Goal: Task Accomplishment & Management: Manage account settings

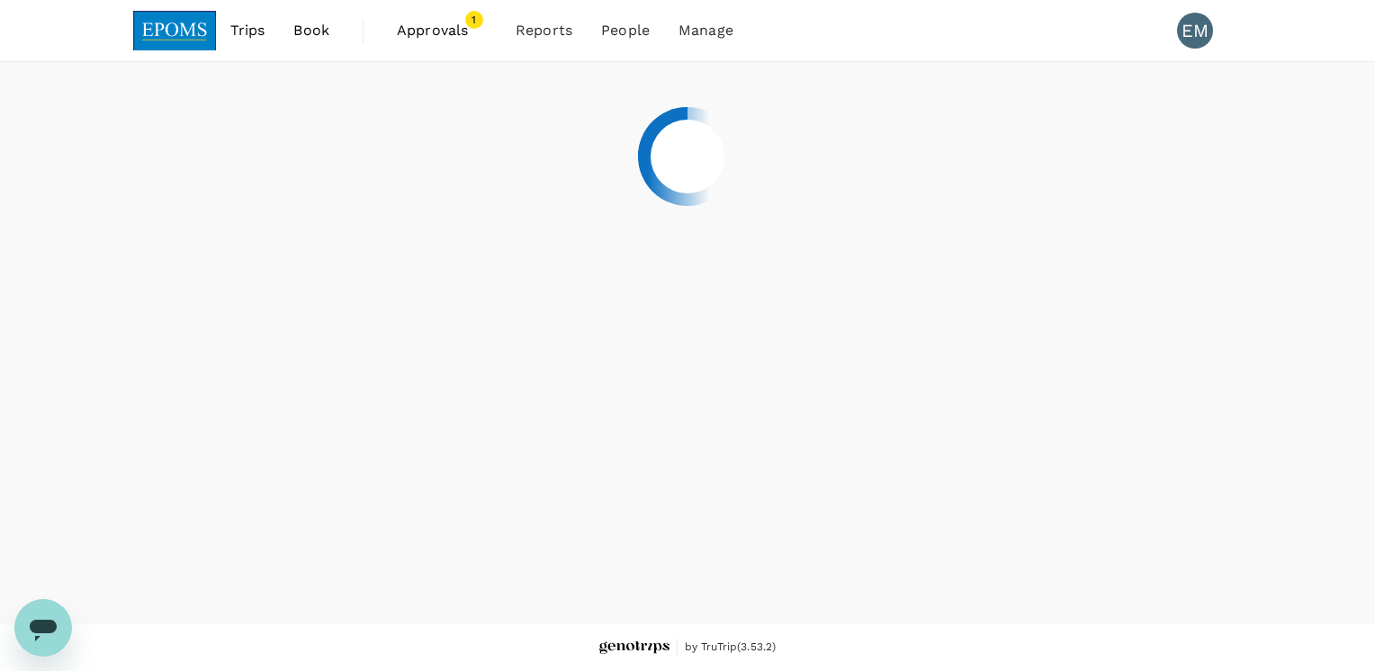
click at [454, 27] on span "Approvals" at bounding box center [442, 31] width 90 height 22
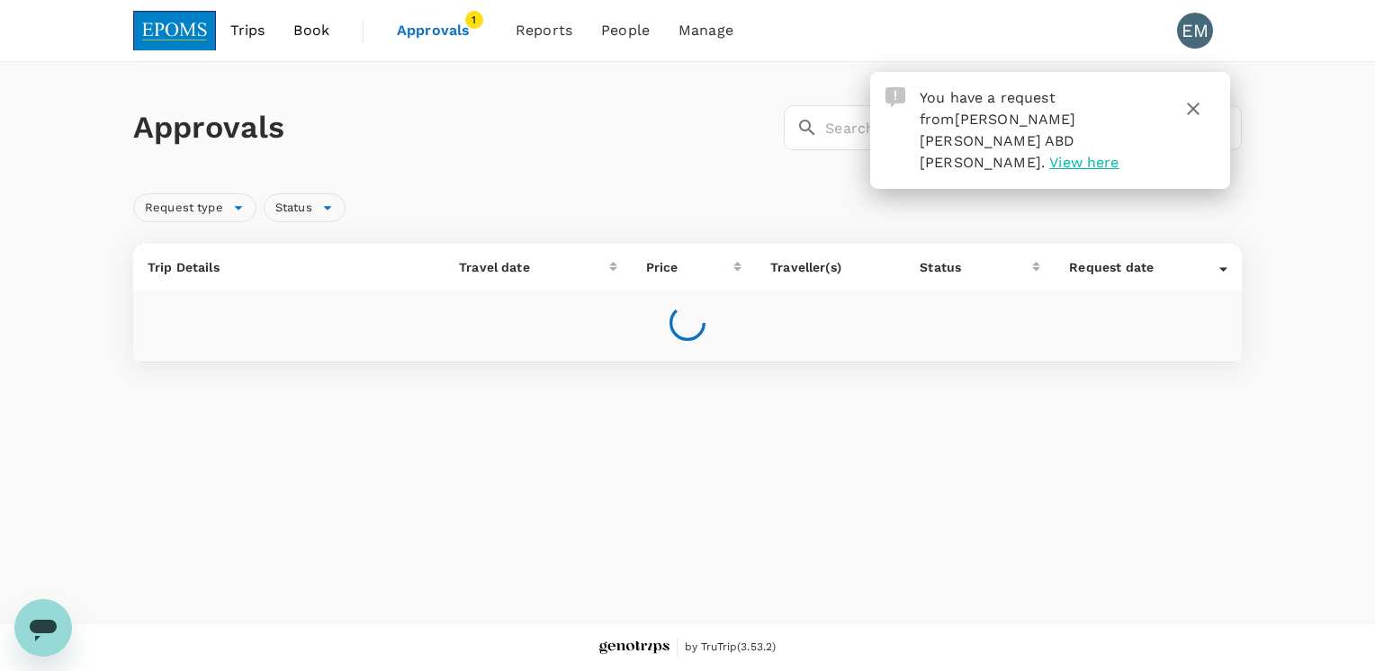
click at [1060, 154] on span "View here" at bounding box center [1083, 162] width 69 height 17
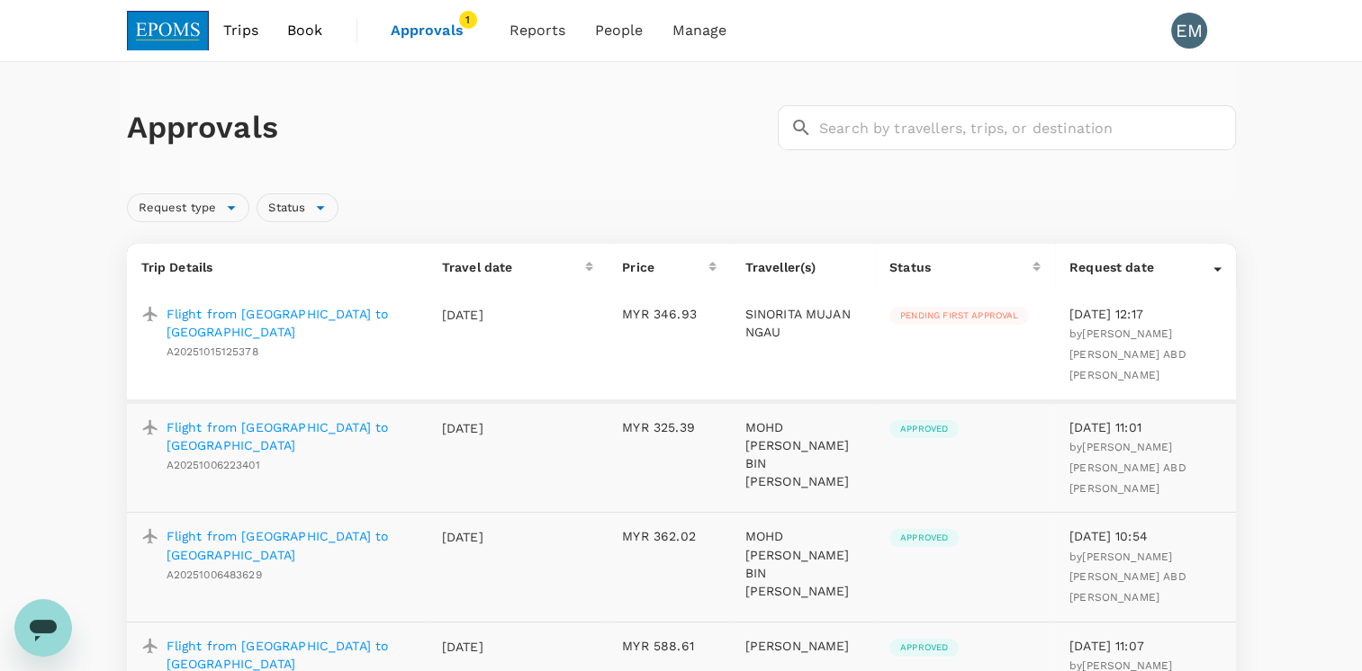
click at [987, 317] on span "Pending first approval" at bounding box center [958, 316] width 139 height 13
click at [310, 312] on p "Flight from [GEOGRAPHIC_DATA] to [GEOGRAPHIC_DATA]" at bounding box center [289, 323] width 247 height 36
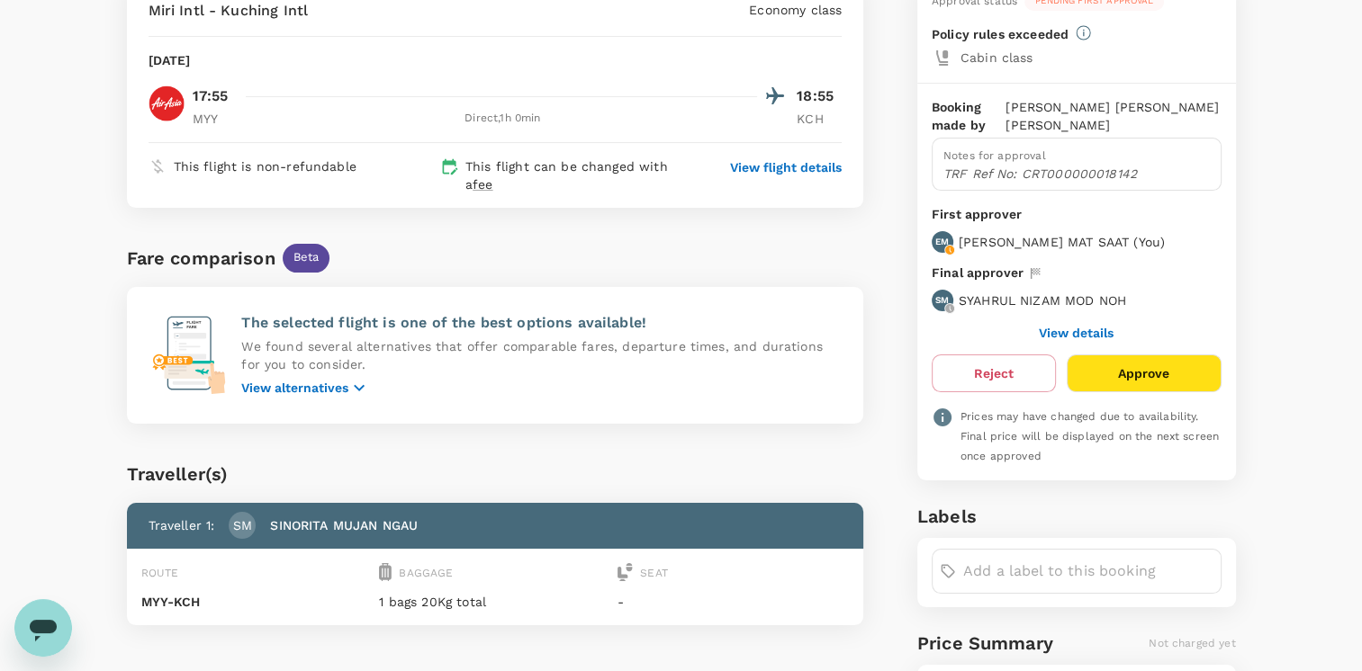
scroll to position [179, 0]
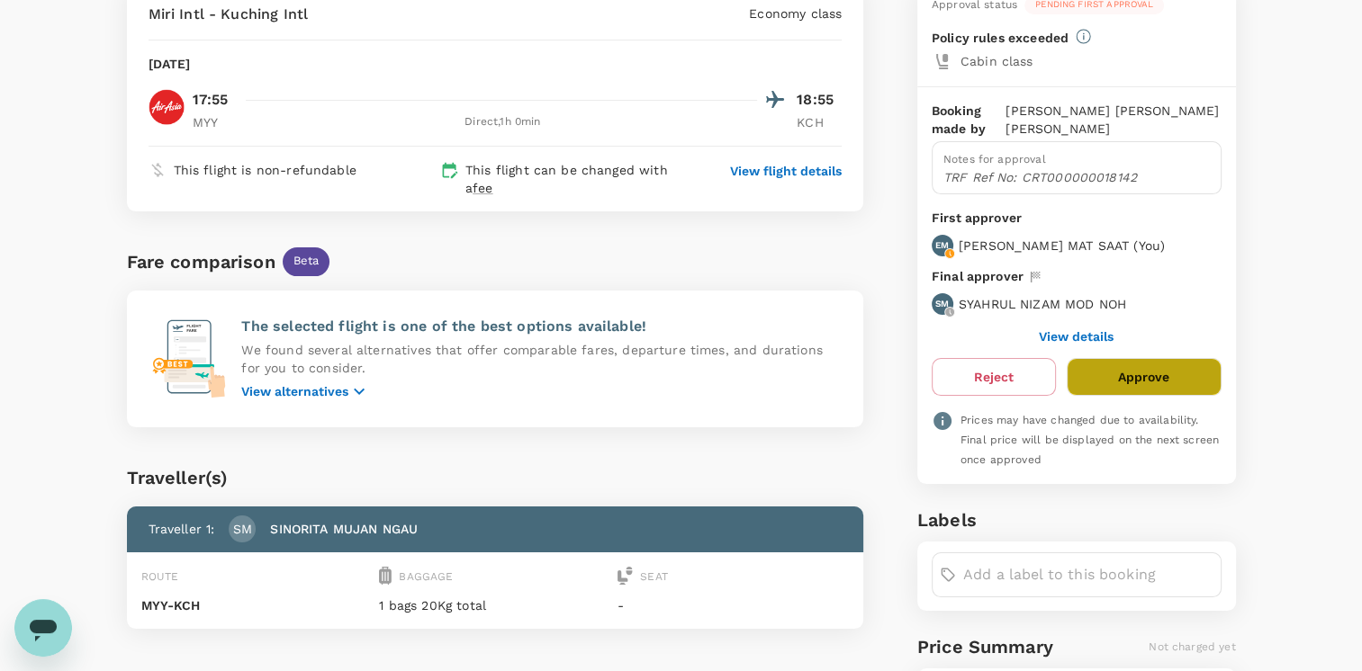
click at [1144, 383] on button "Approve" at bounding box center [1143, 377] width 154 height 38
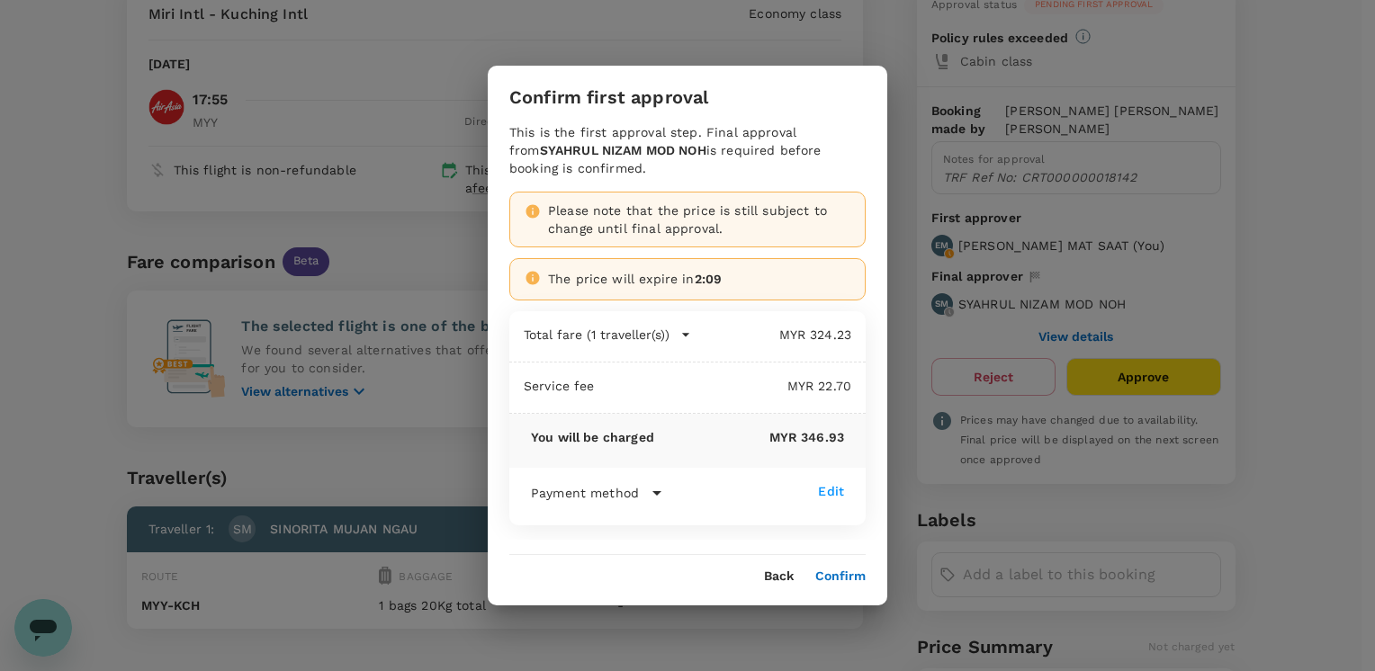
click at [840, 578] on button "Confirm" at bounding box center [840, 577] width 50 height 14
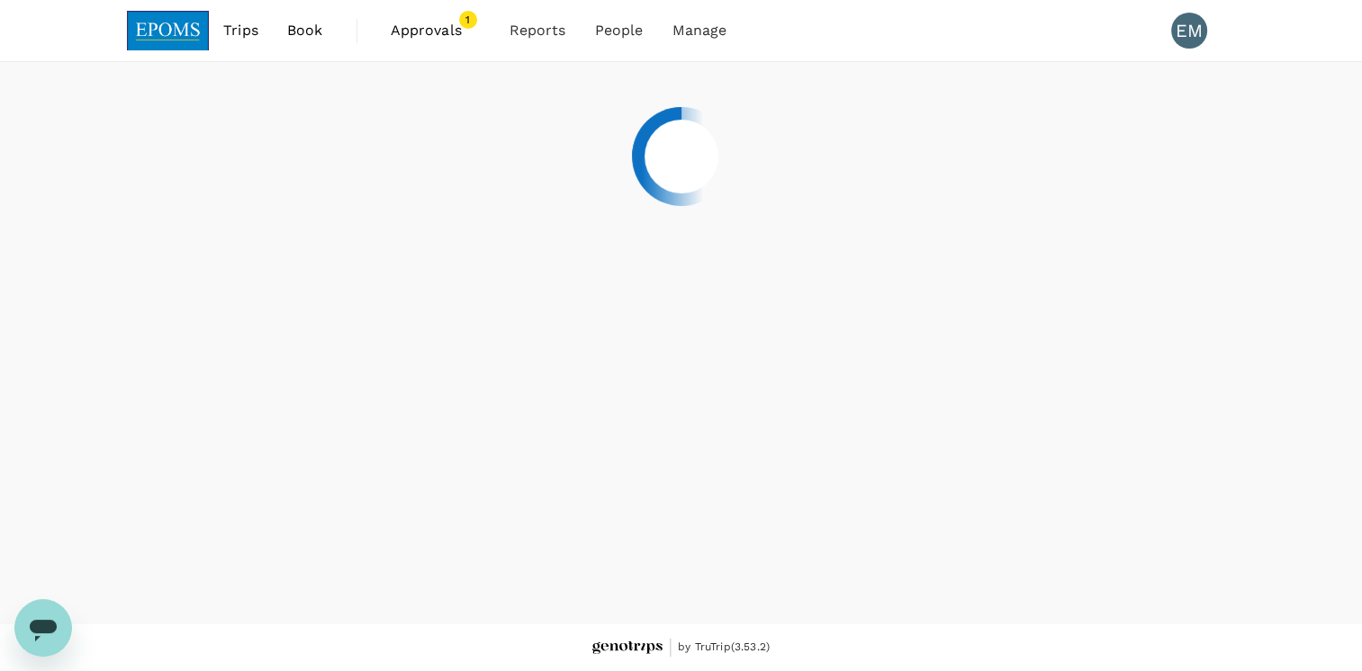
scroll to position [0, 0]
